Goal: Transaction & Acquisition: Subscribe to service/newsletter

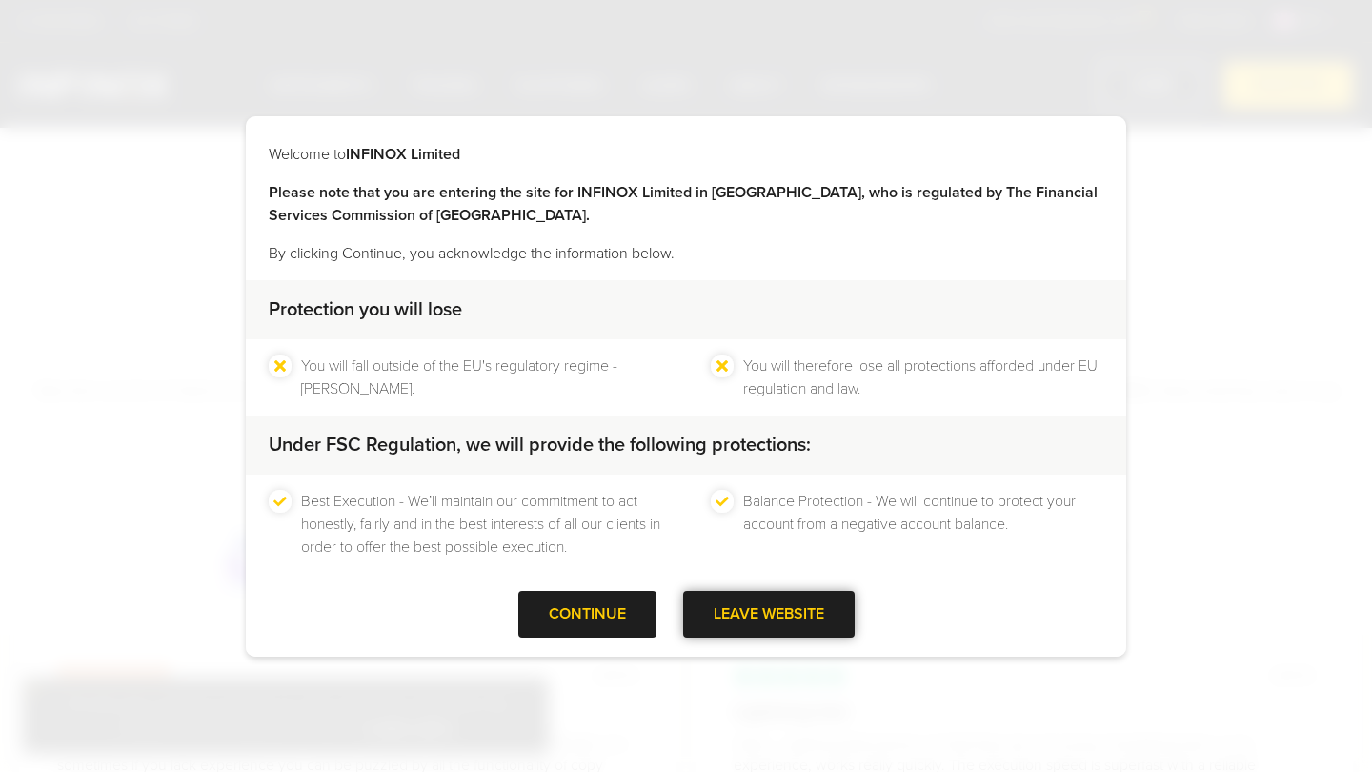
click at [754, 626] on div "LEAVE WEBSITE" at bounding box center [768, 614] width 171 height 47
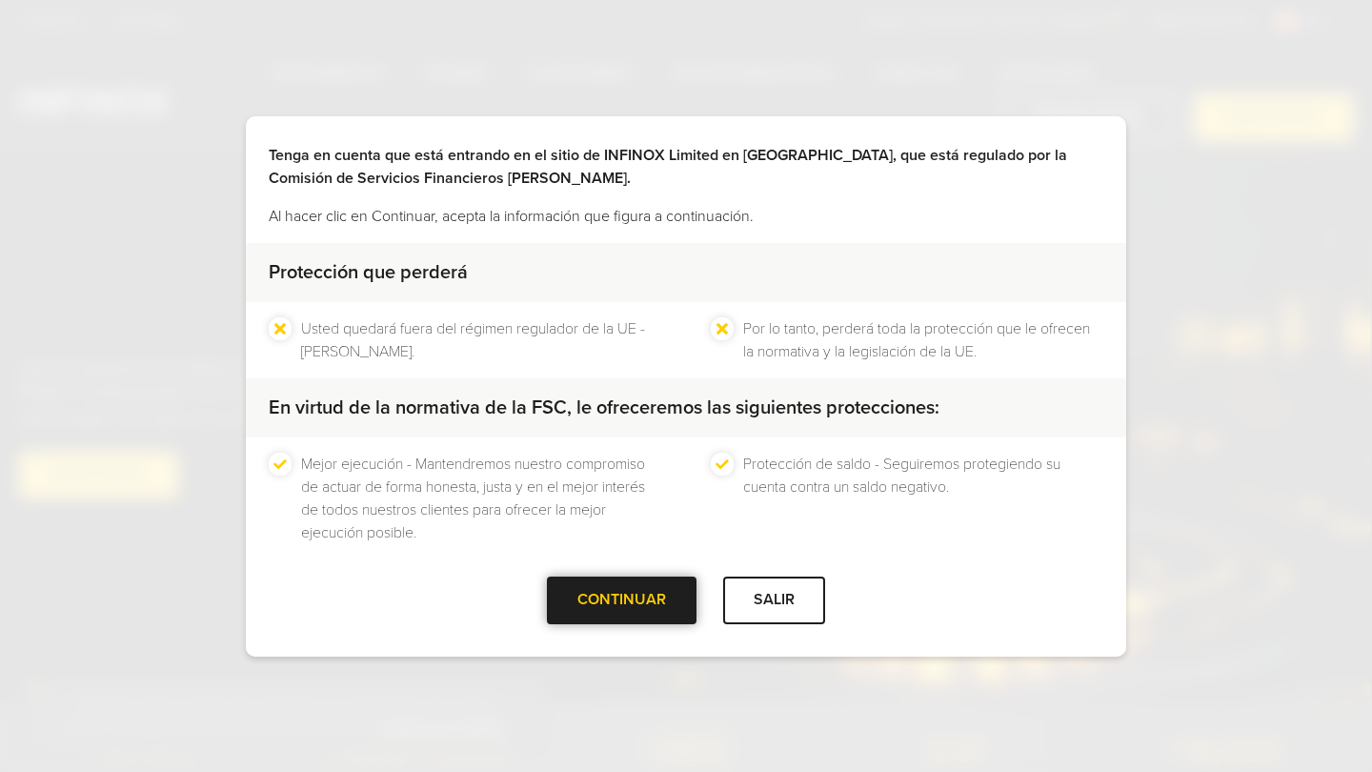
scroll to position [68, 0]
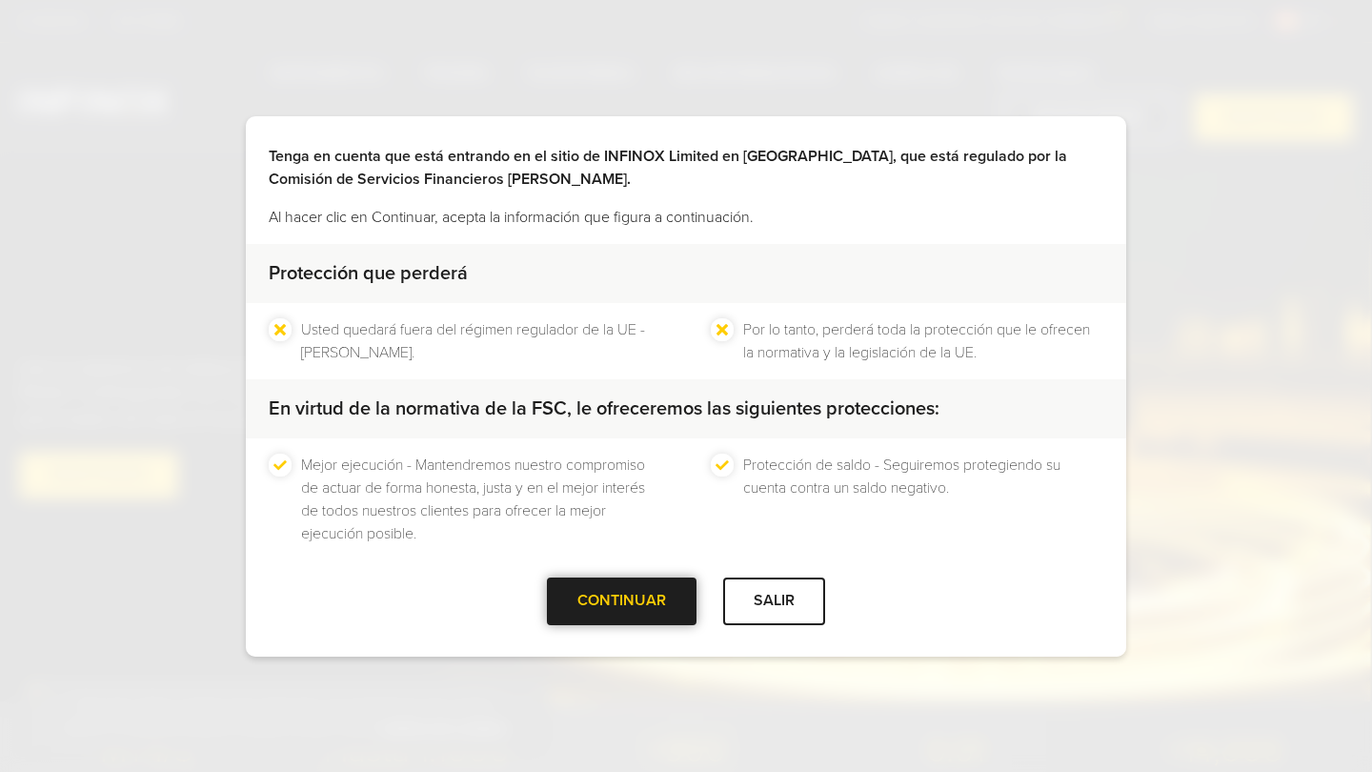
click at [622, 601] on div at bounding box center [622, 601] width 0 height 0
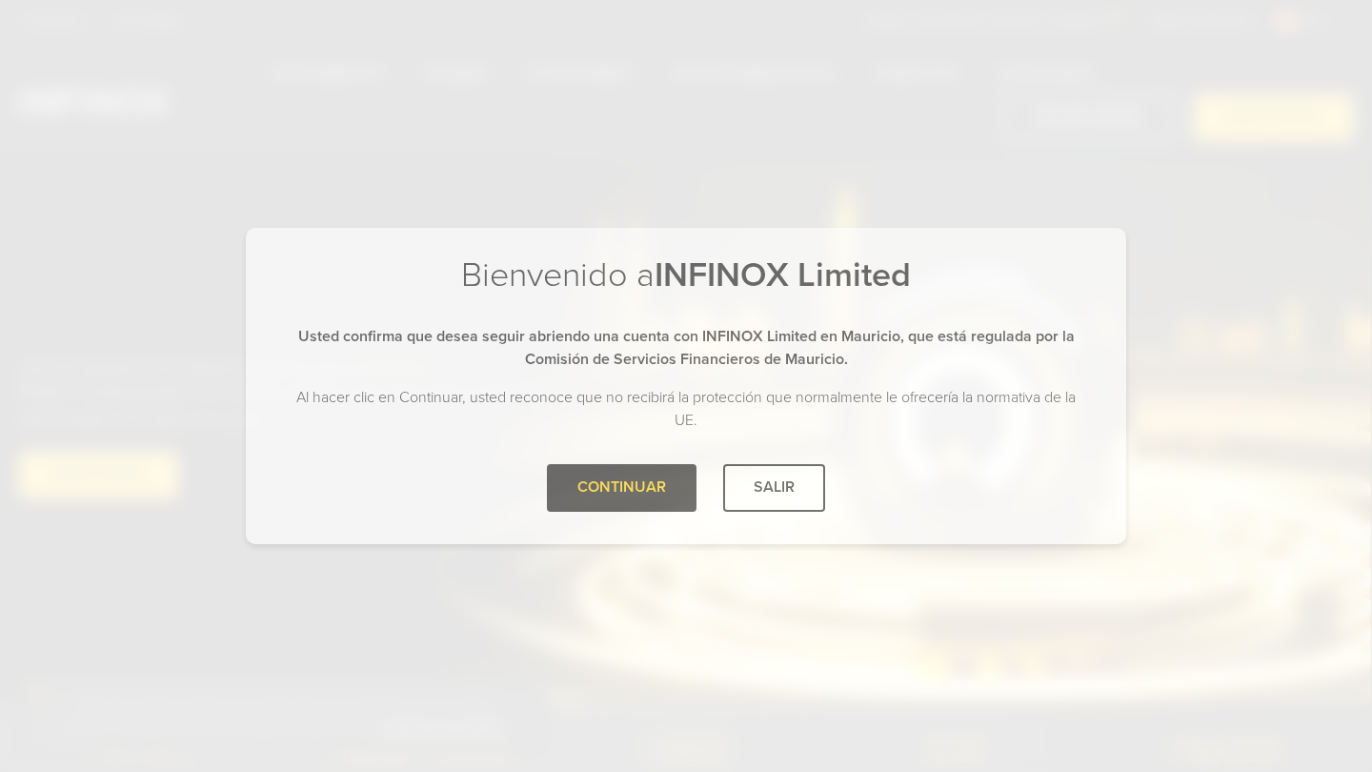
scroll to position [0, 0]
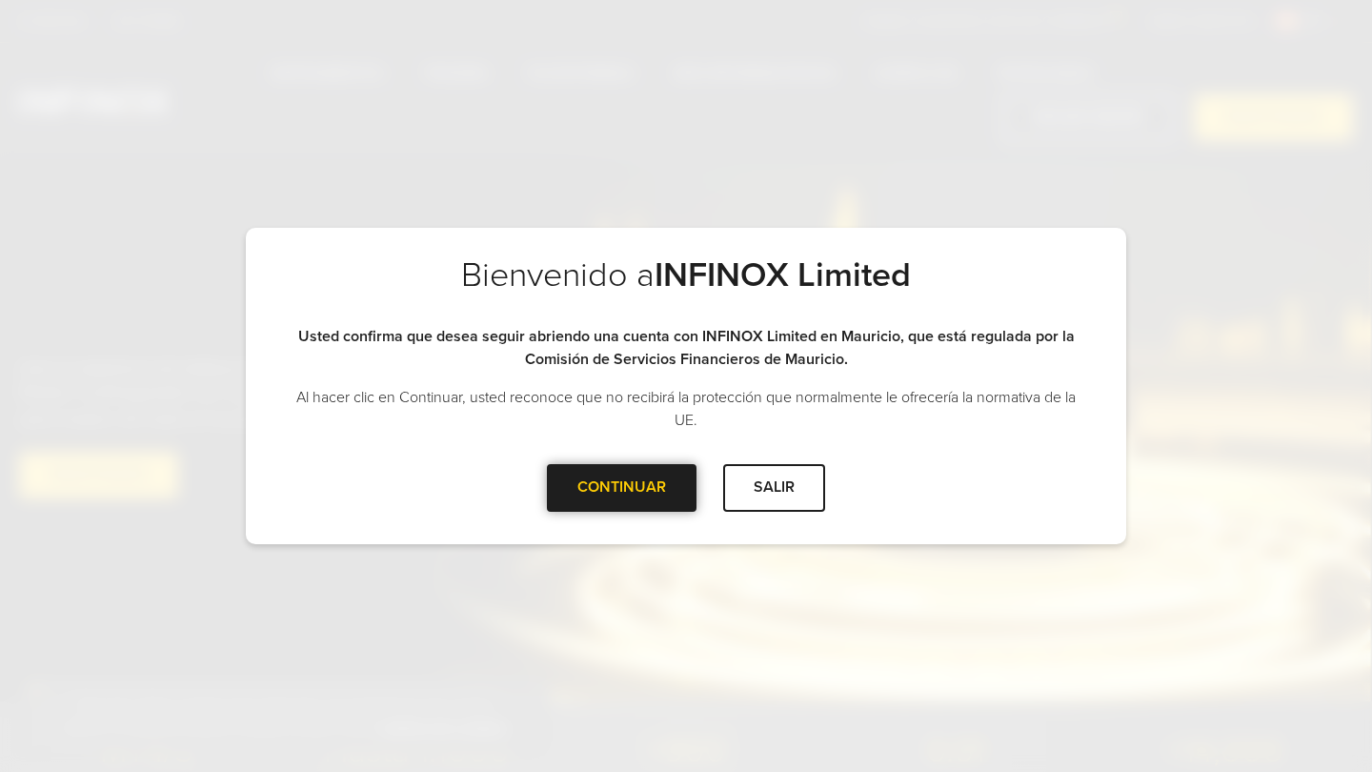
click at [633, 478] on div "CONTINUAR" at bounding box center [622, 487] width 150 height 47
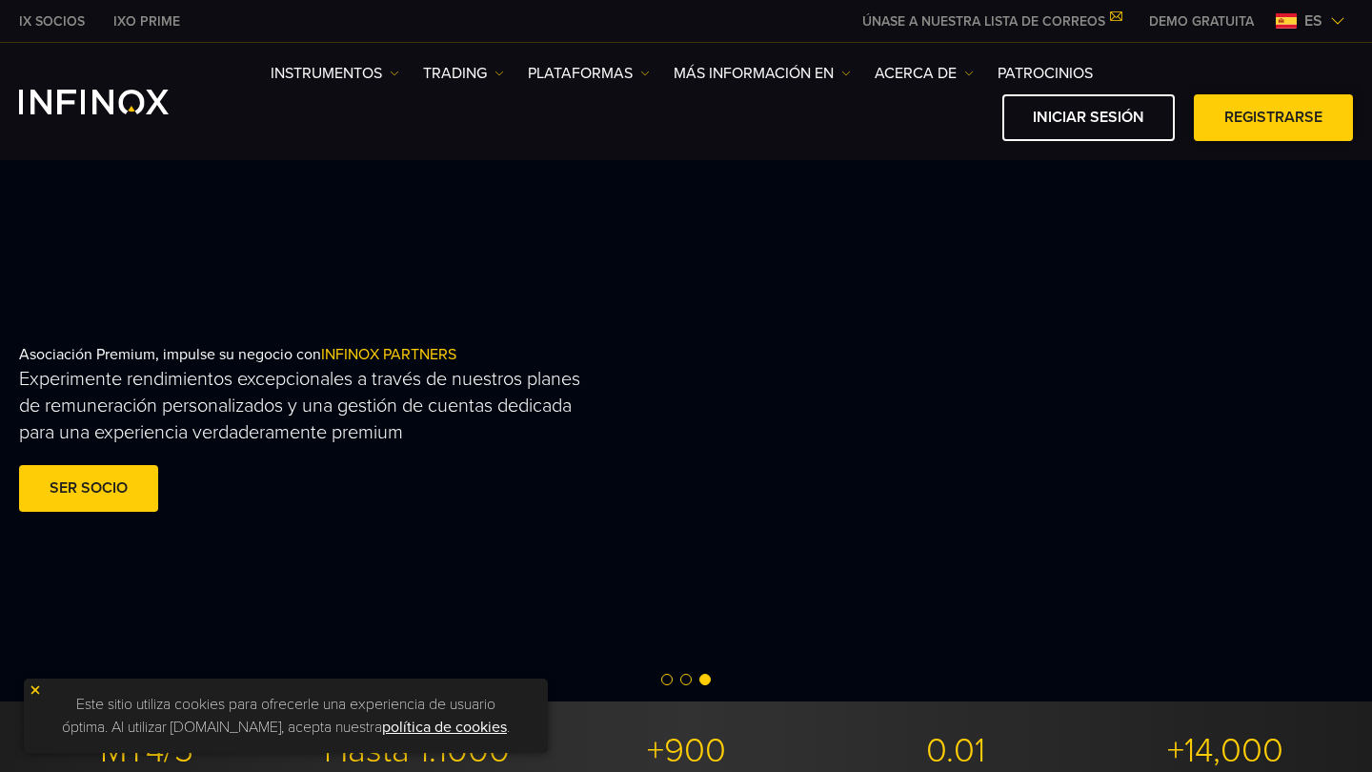
click at [1234, 126] on link "Registrarse" at bounding box center [1273, 117] width 159 height 47
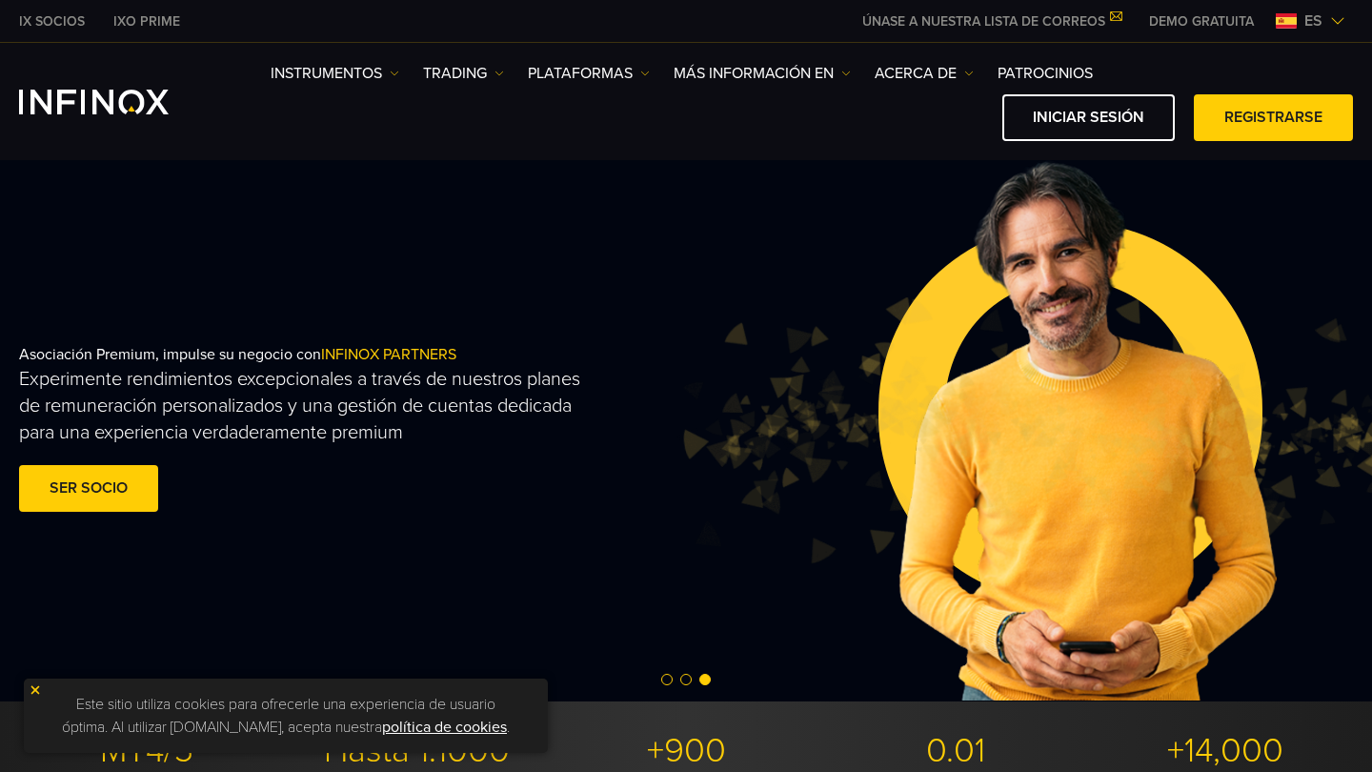
click at [1333, 30] on div "es" at bounding box center [1310, 21] width 85 height 23
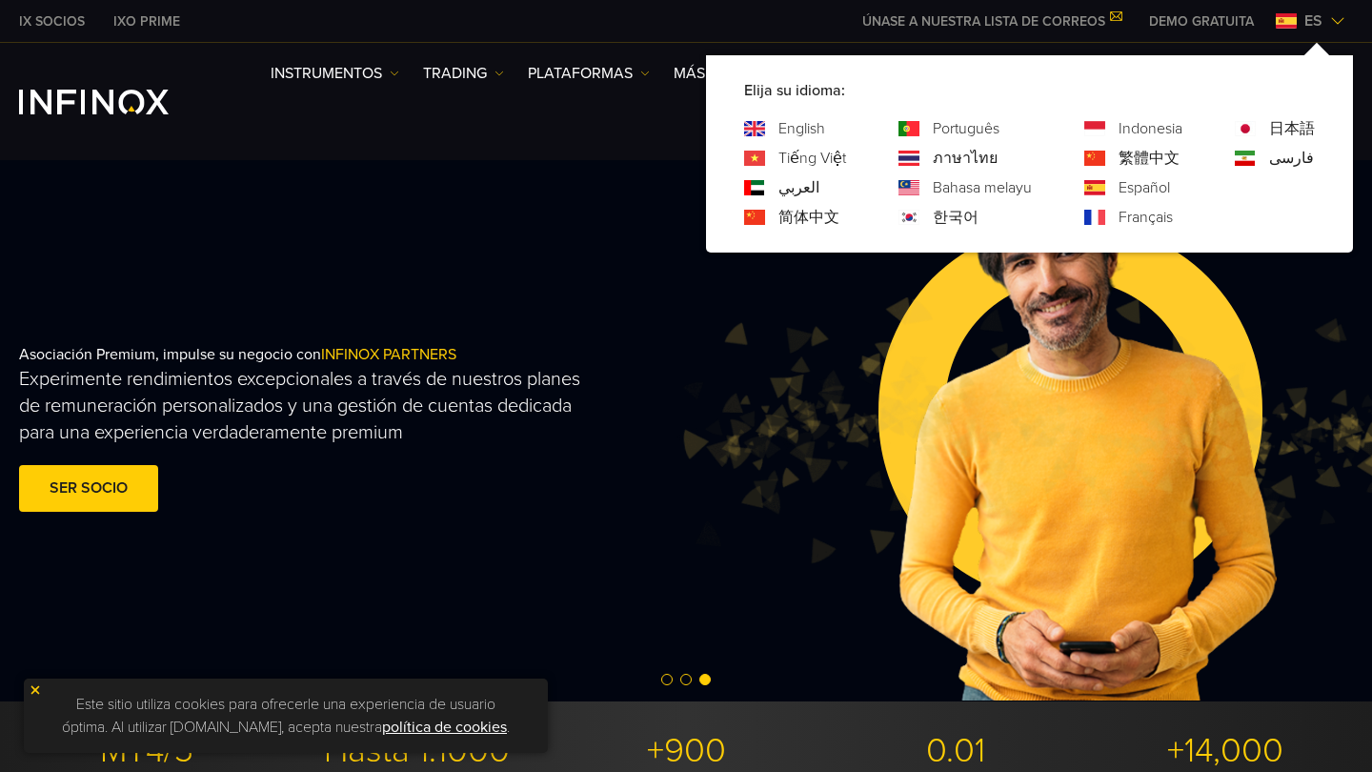
click at [788, 125] on link "English" at bounding box center [801, 128] width 47 height 23
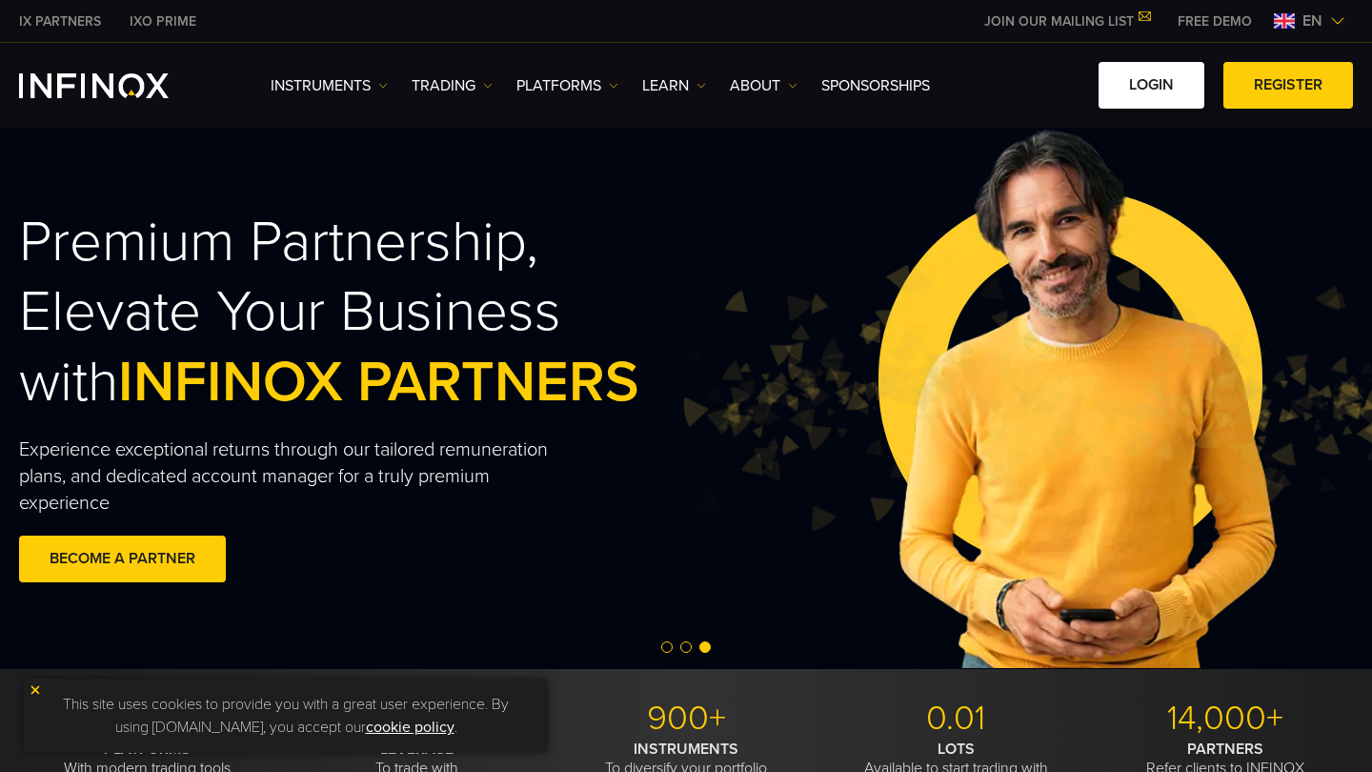
click at [1161, 74] on link "LOGIN" at bounding box center [1151, 85] width 106 height 47
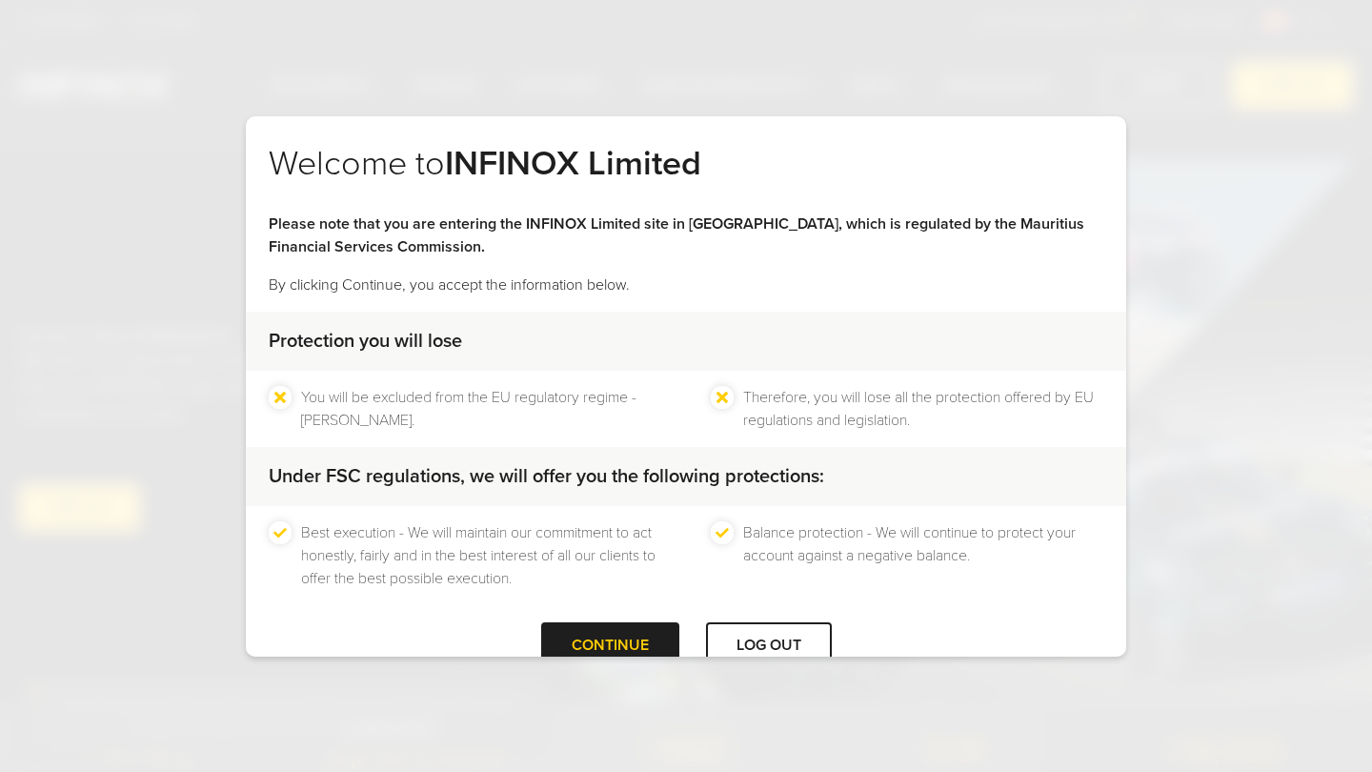
scroll to position [11, 0]
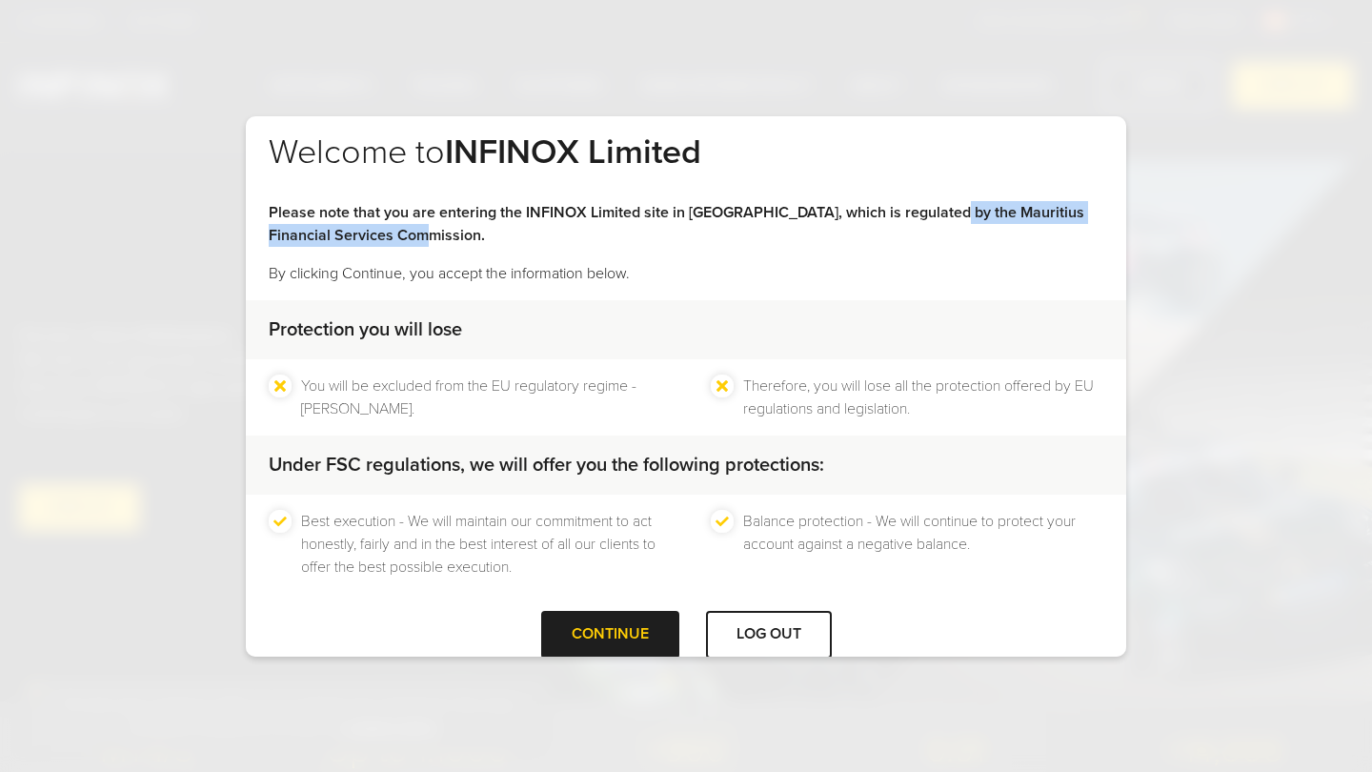
drag, startPoint x: 935, startPoint y: 211, endPoint x: 457, endPoint y: 231, distance: 478.6
click at [457, 230] on p "Please note that you are entering the INFINOX Limited site in Mauritius, which …" at bounding box center [686, 224] width 834 height 46
copy strong "Mauritius Financial Services Commission."
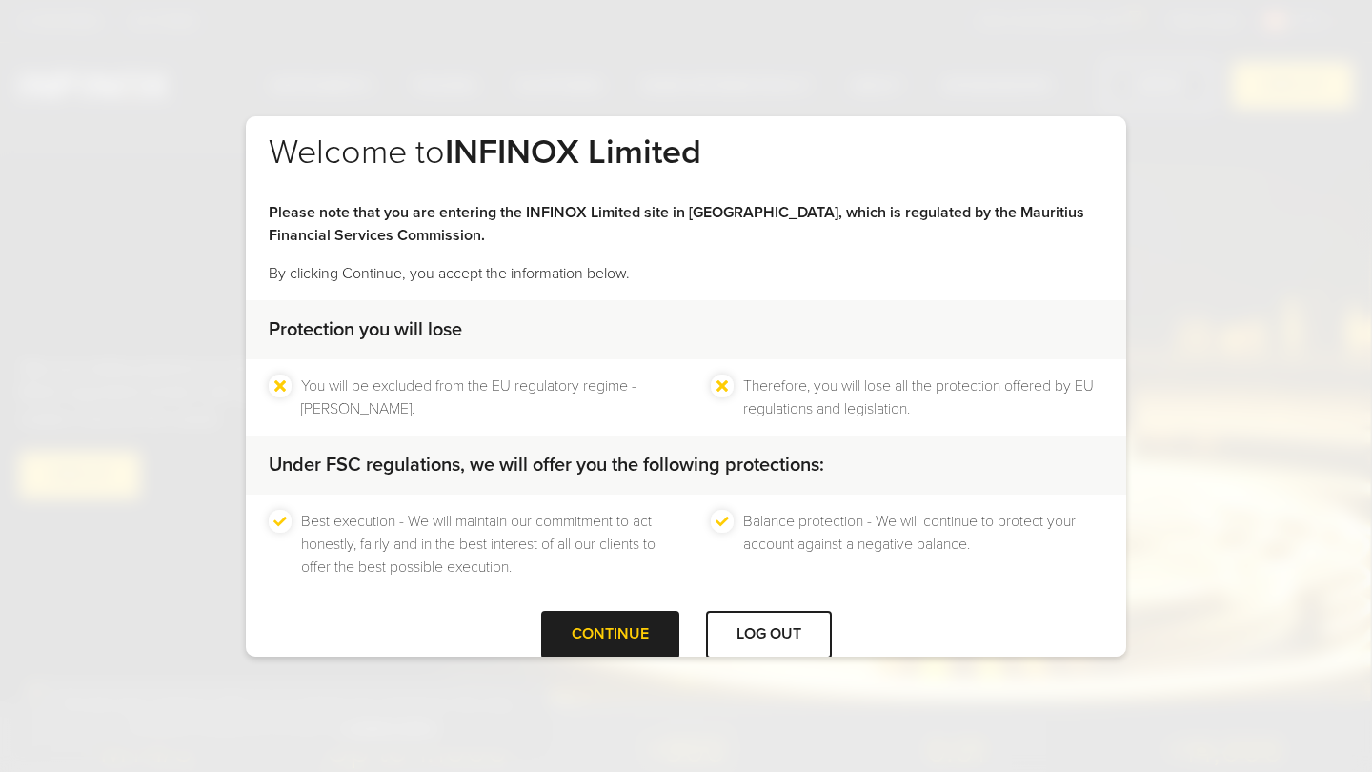
click at [595, 401] on li "You will be excluded from the EU regulatory regime - MiFID II." at bounding box center [481, 397] width 360 height 46
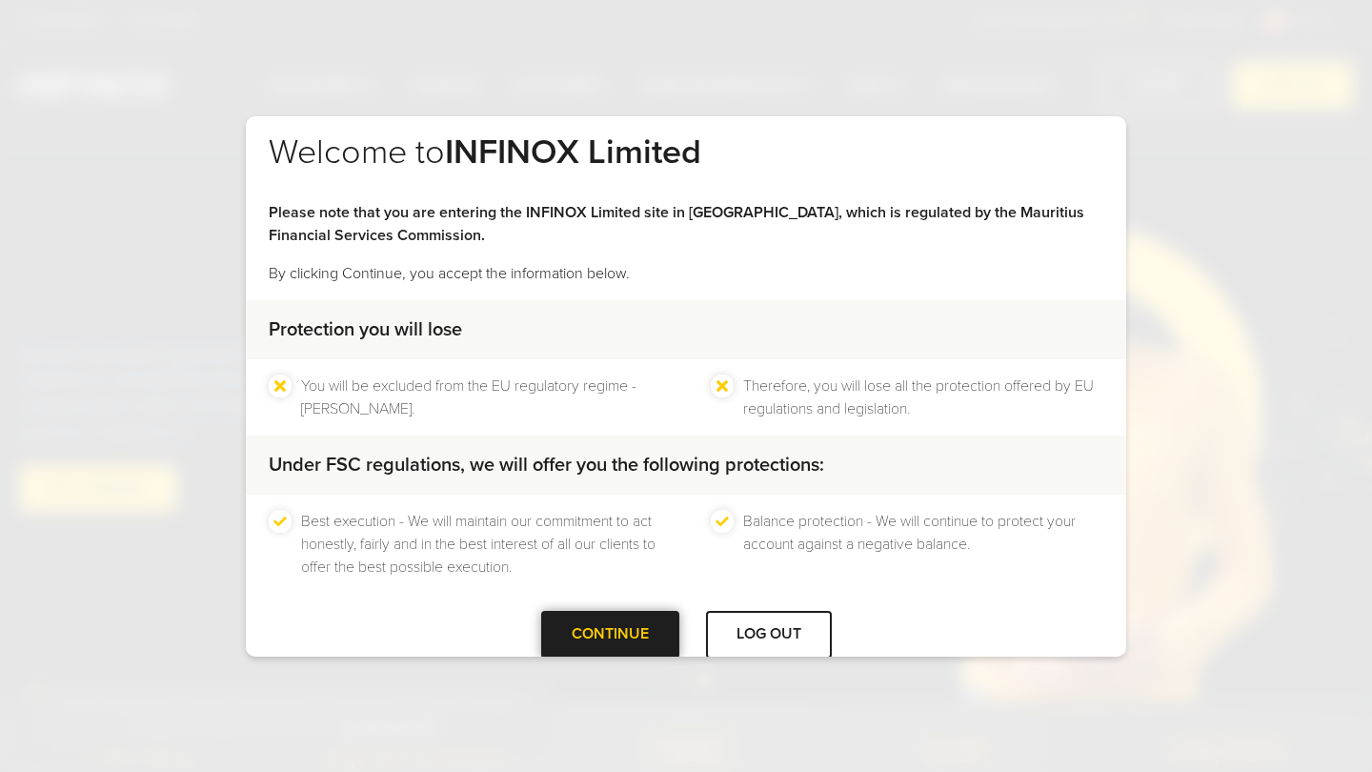
click at [610, 634] on div at bounding box center [610, 634] width 0 height 0
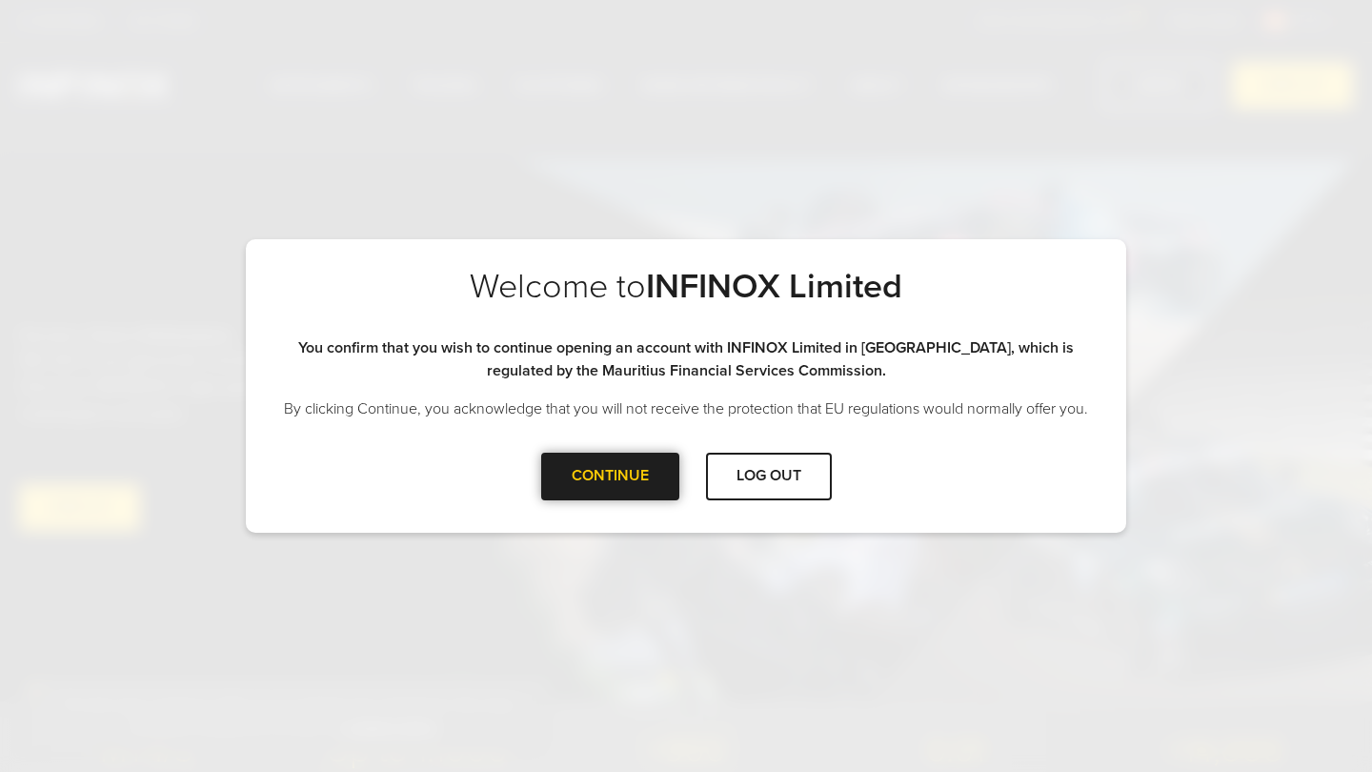
click at [634, 484] on div "Continue" at bounding box center [610, 475] width 138 height 47
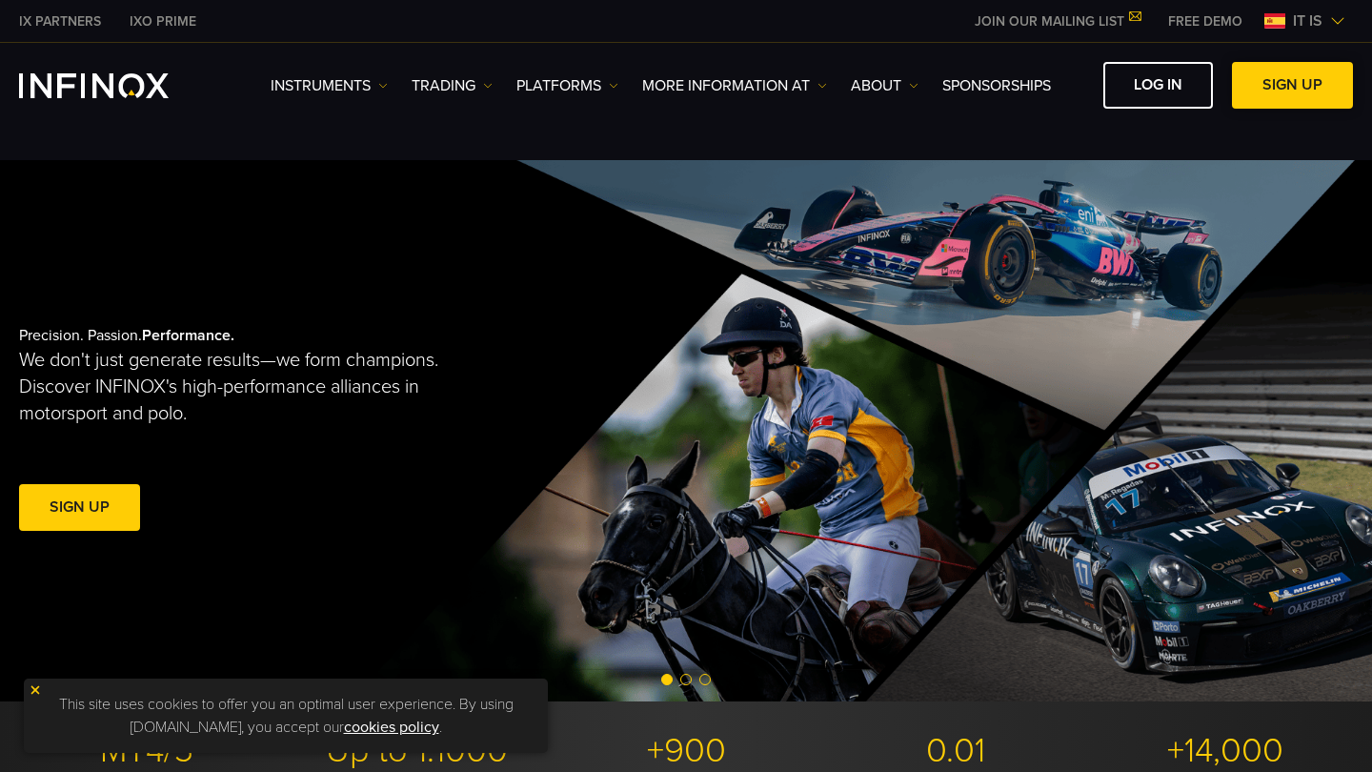
click at [1280, 87] on link "SIGN UP" at bounding box center [1292, 85] width 121 height 47
